Goal: Information Seeking & Learning: Understand process/instructions

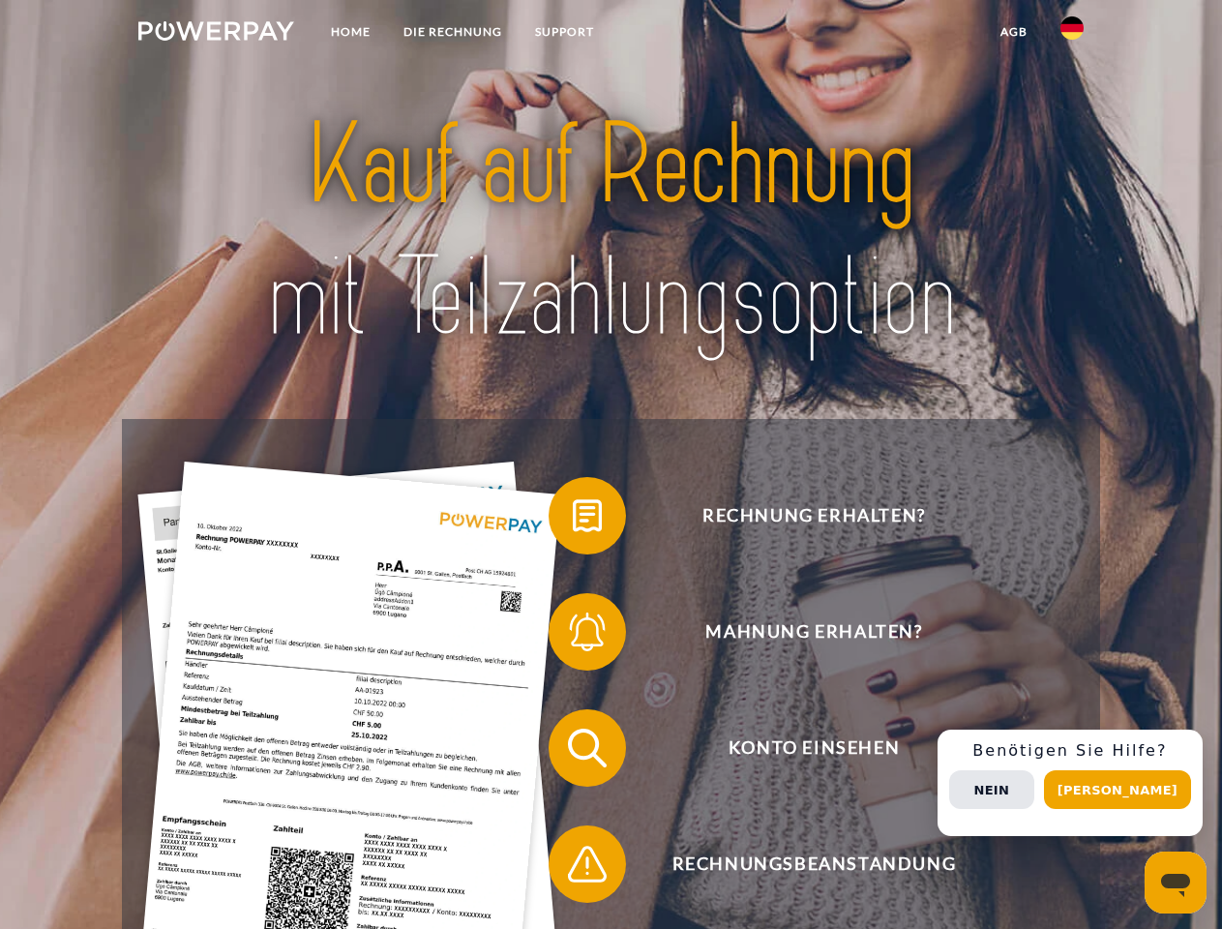
click at [216, 34] on img at bounding box center [216, 30] width 156 height 19
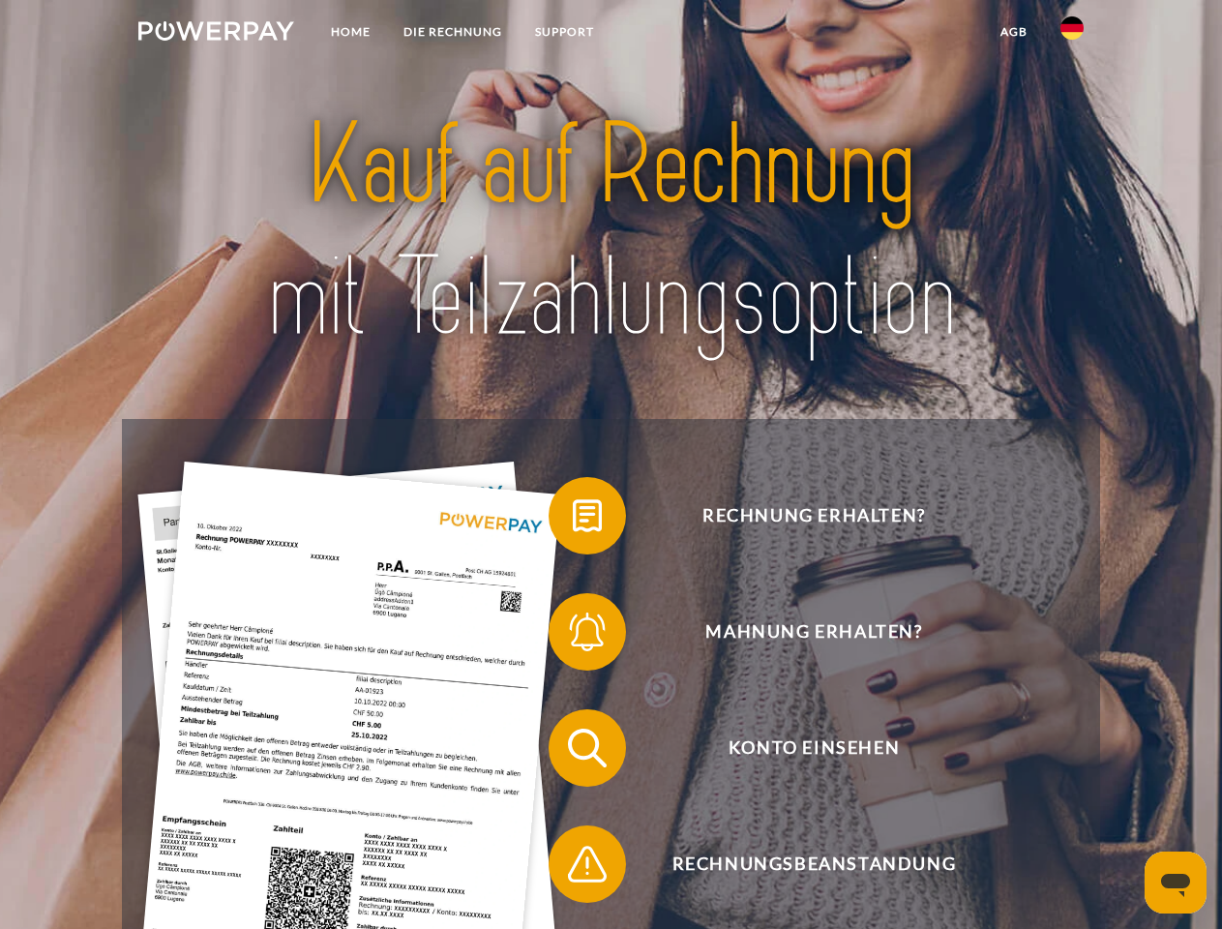
click at [1072, 34] on img at bounding box center [1071, 27] width 23 height 23
click at [1013, 32] on link "agb" at bounding box center [1014, 32] width 60 height 35
click at [573, 519] on span at bounding box center [558, 515] width 97 height 97
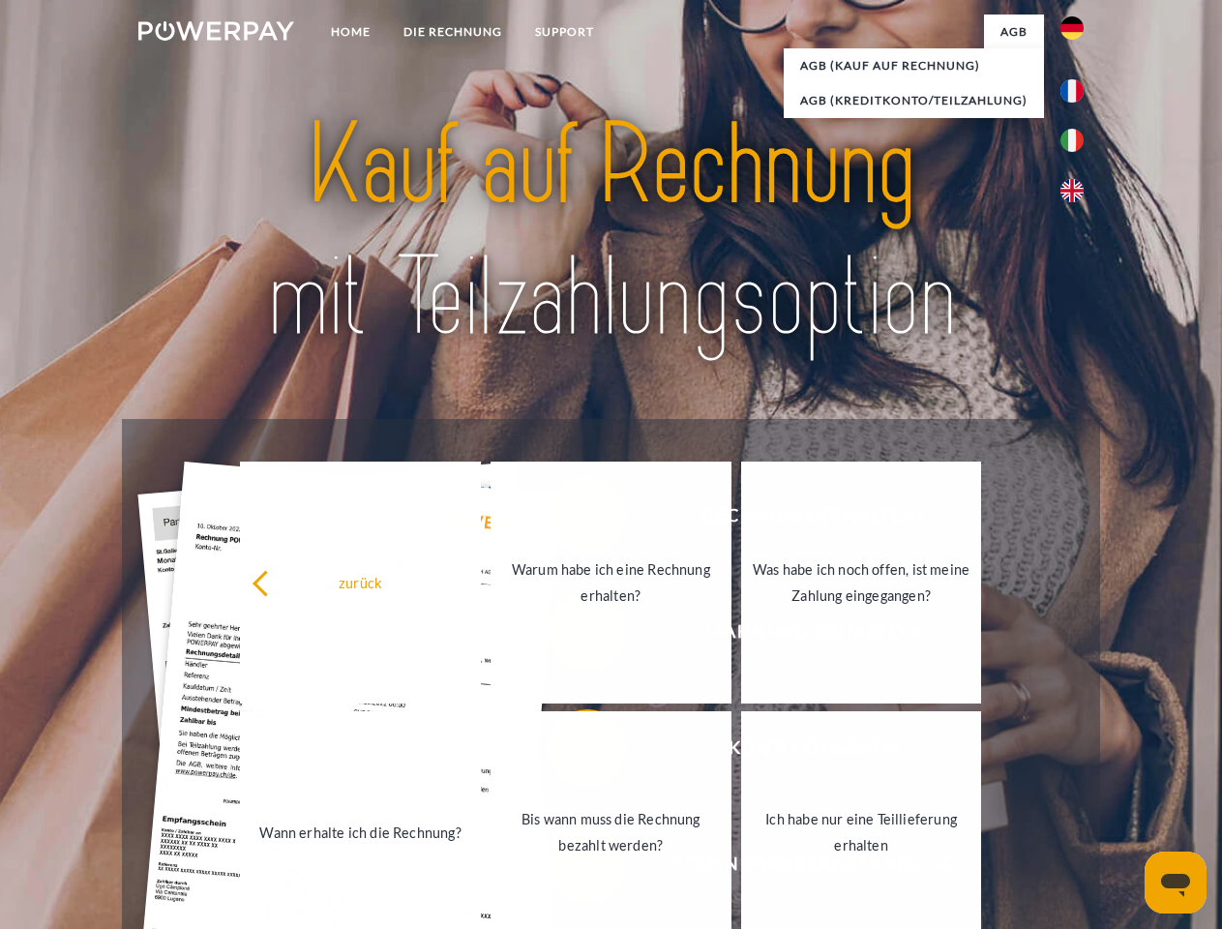
click at [481, 752] on link "Wann erhalte ich die Rechnung?" at bounding box center [360, 832] width 241 height 242
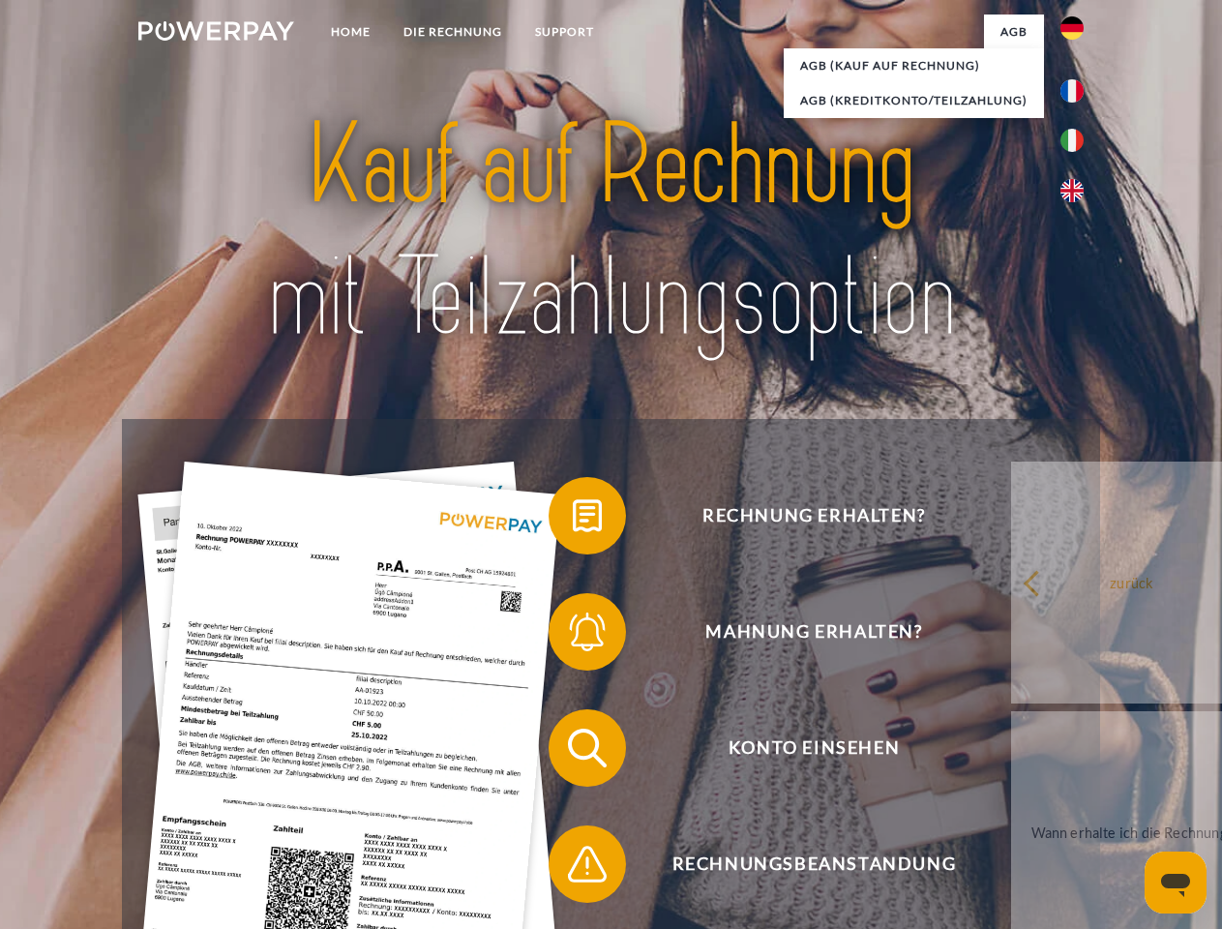
click at [573, 868] on span at bounding box center [558, 863] width 97 height 97
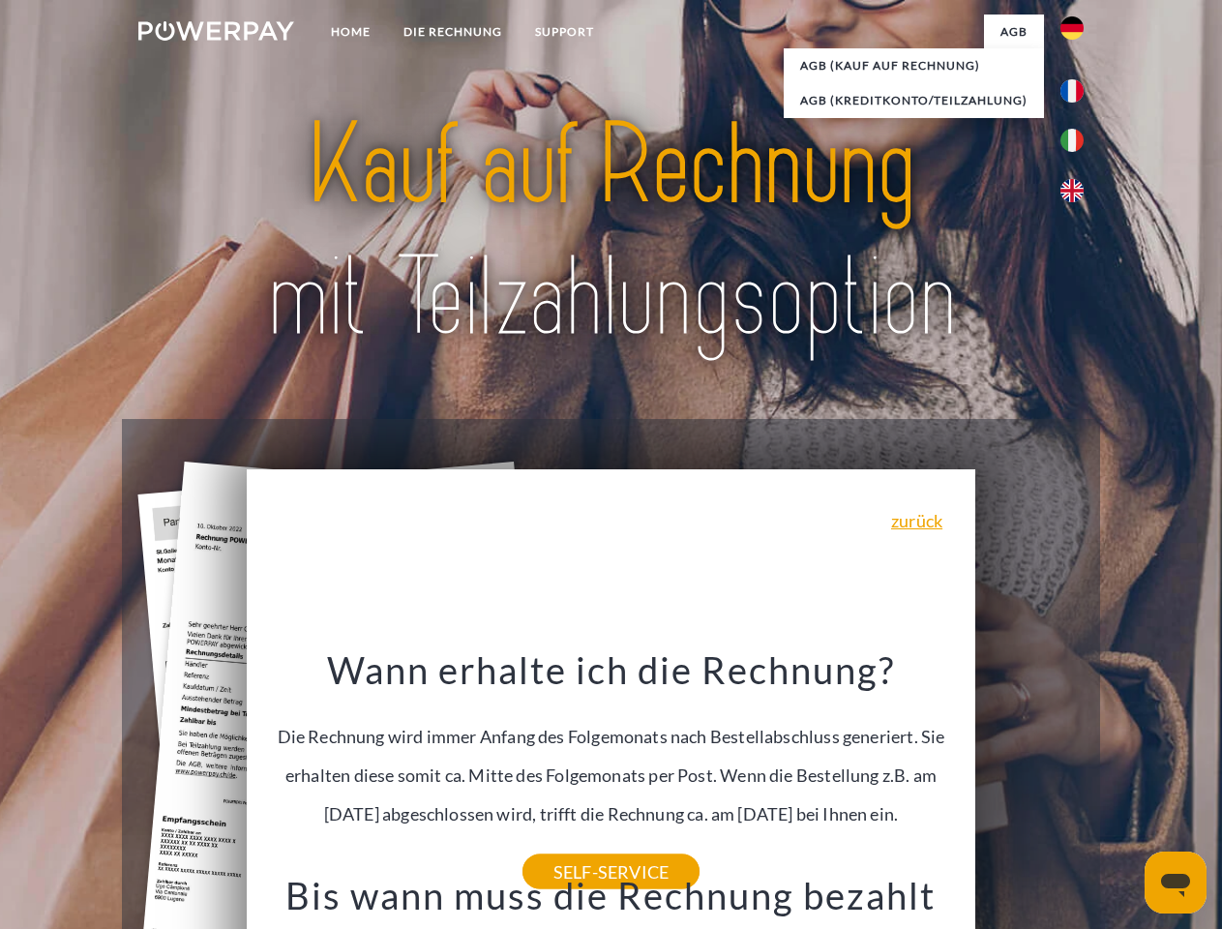
click at [1029, 786] on span "Konto einsehen" at bounding box center [814, 747] width 474 height 77
click at [1124, 789] on header "Home DIE RECHNUNG SUPPORT" at bounding box center [611, 668] width 1222 height 1336
